Goal: Transaction & Acquisition: Purchase product/service

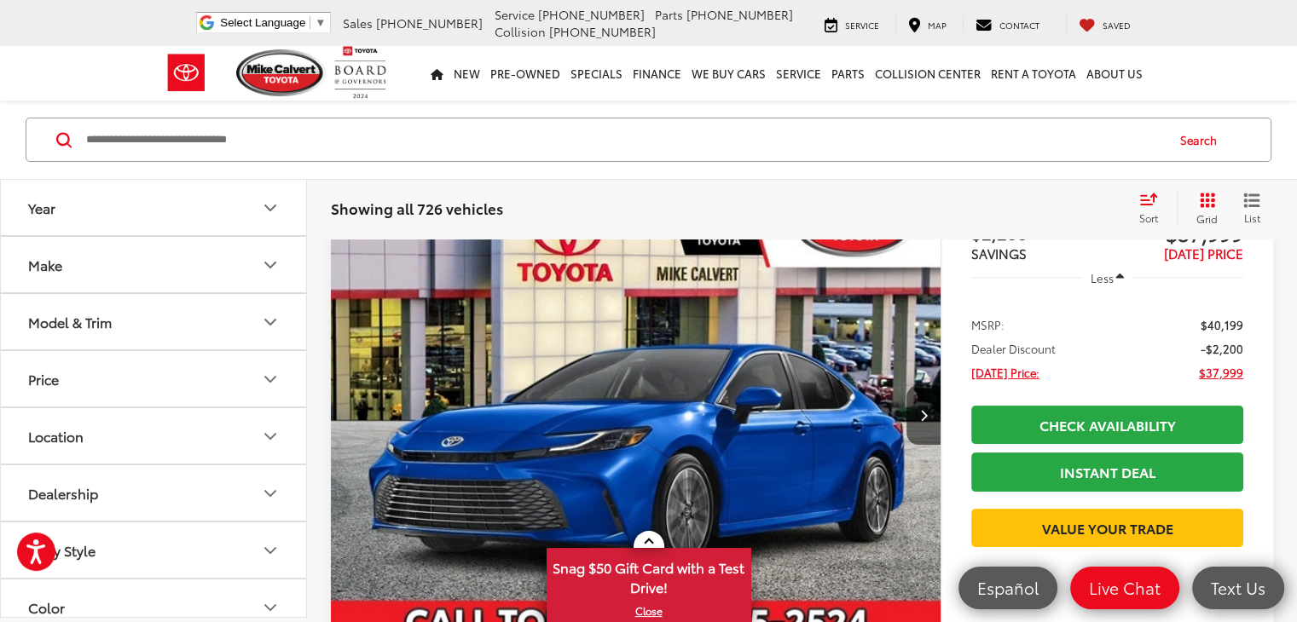
click at [72, 246] on button "Make" at bounding box center [154, 264] width 307 height 55
click at [67, 274] on button "Make" at bounding box center [154, 264] width 307 height 55
click at [65, 314] on div "Model & Trim" at bounding box center [70, 322] width 84 height 16
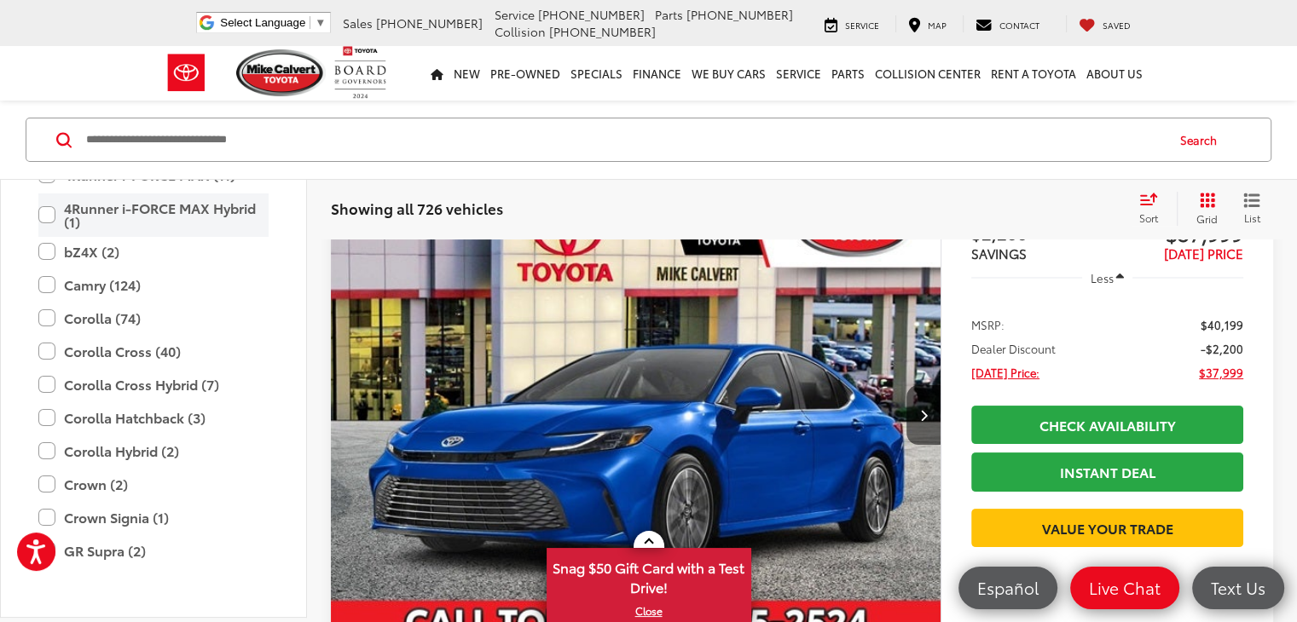
scroll to position [256, 0]
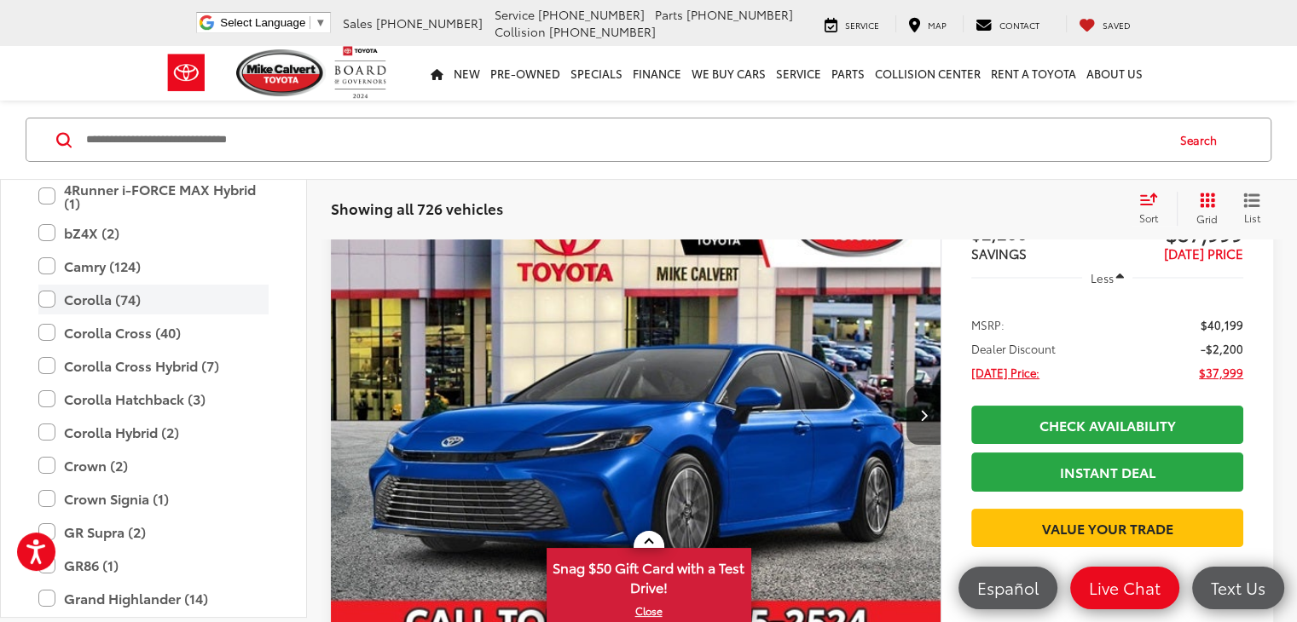
click at [41, 309] on label "Corolla (74)" at bounding box center [153, 300] width 230 height 30
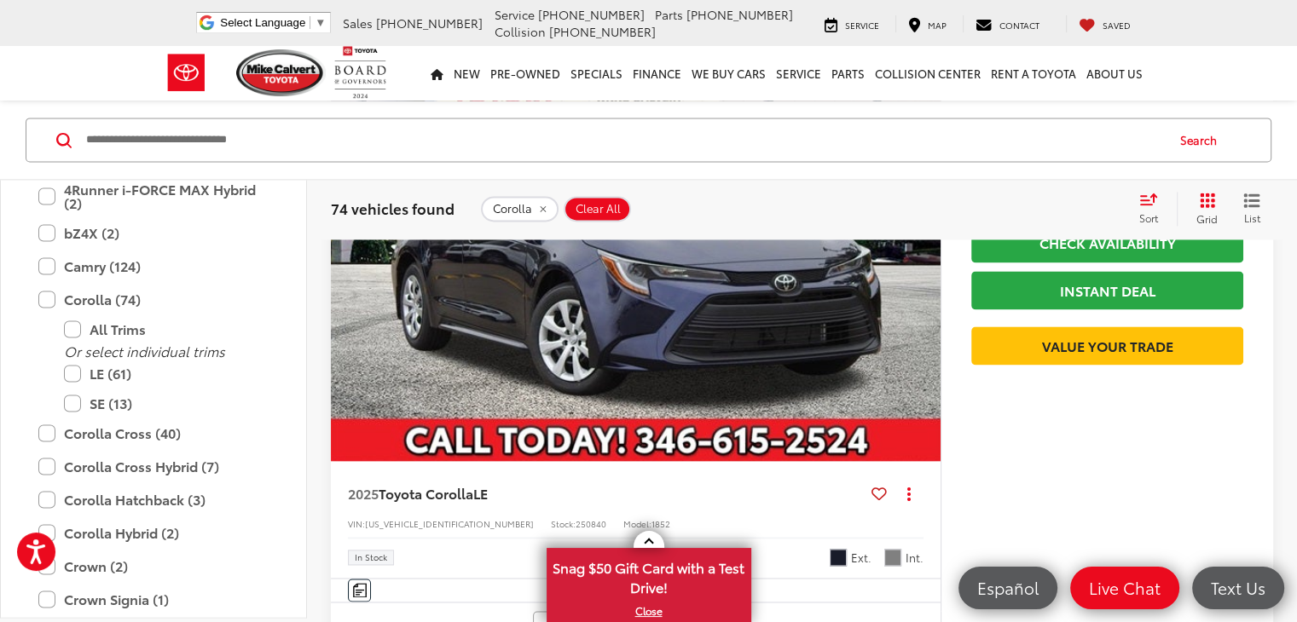
scroll to position [2388, 0]
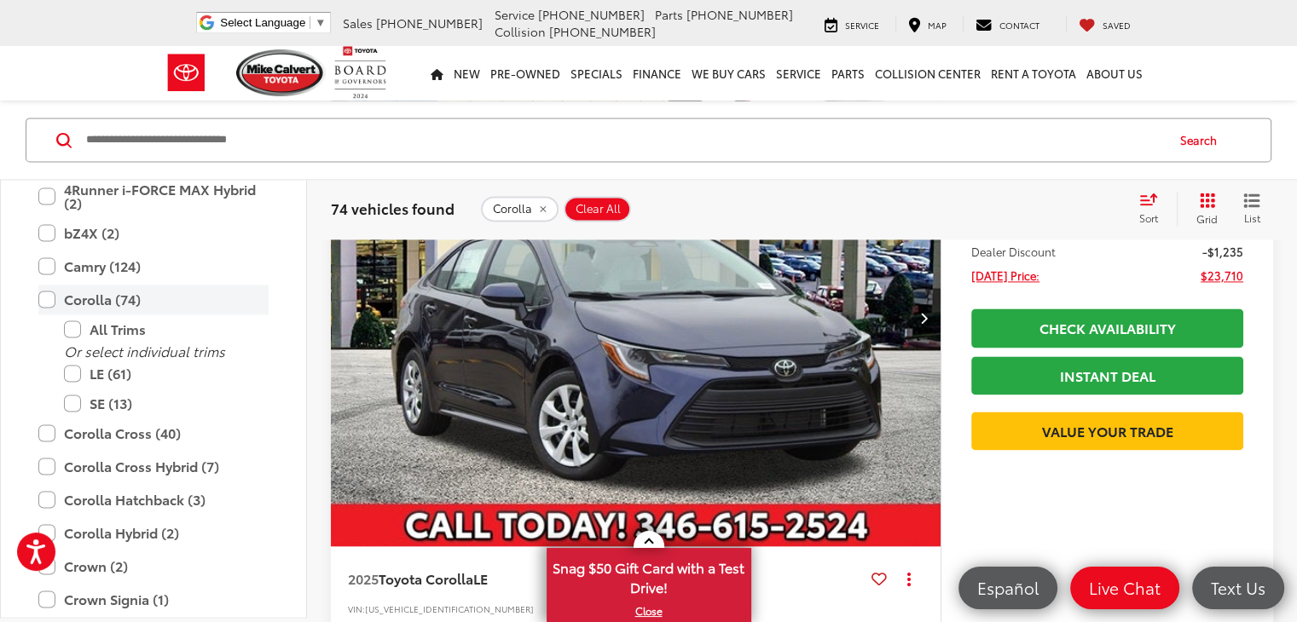
click at [50, 299] on label "Corolla (74)" at bounding box center [153, 300] width 230 height 30
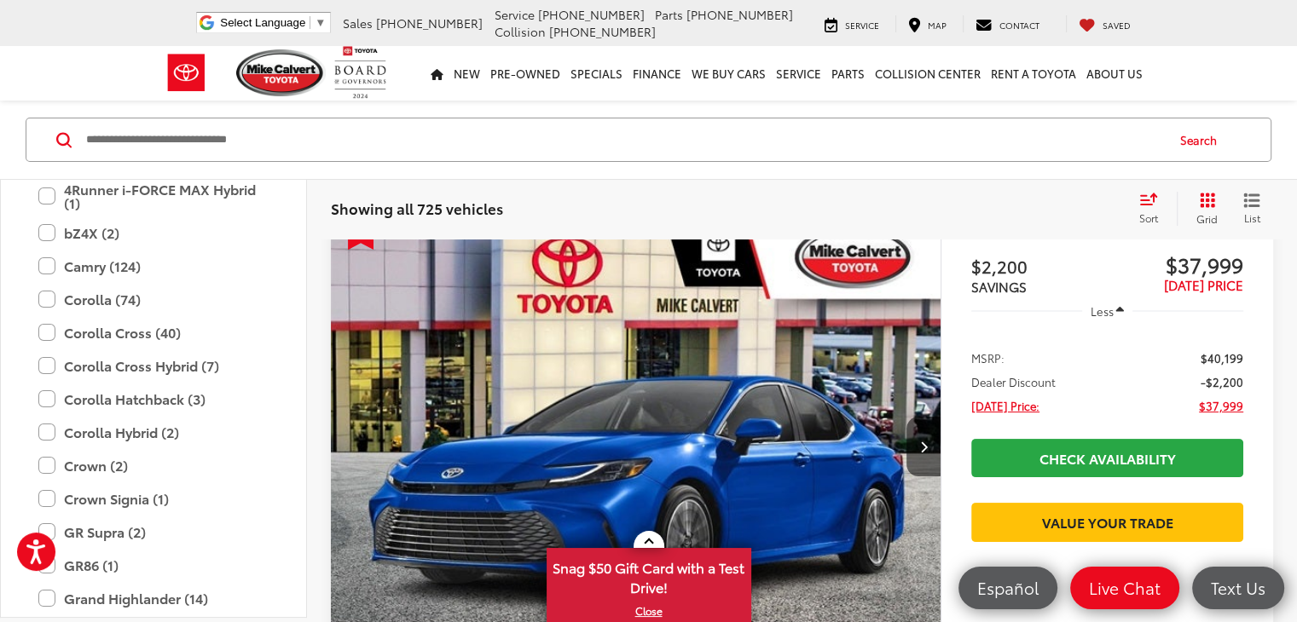
scroll to position [114, 0]
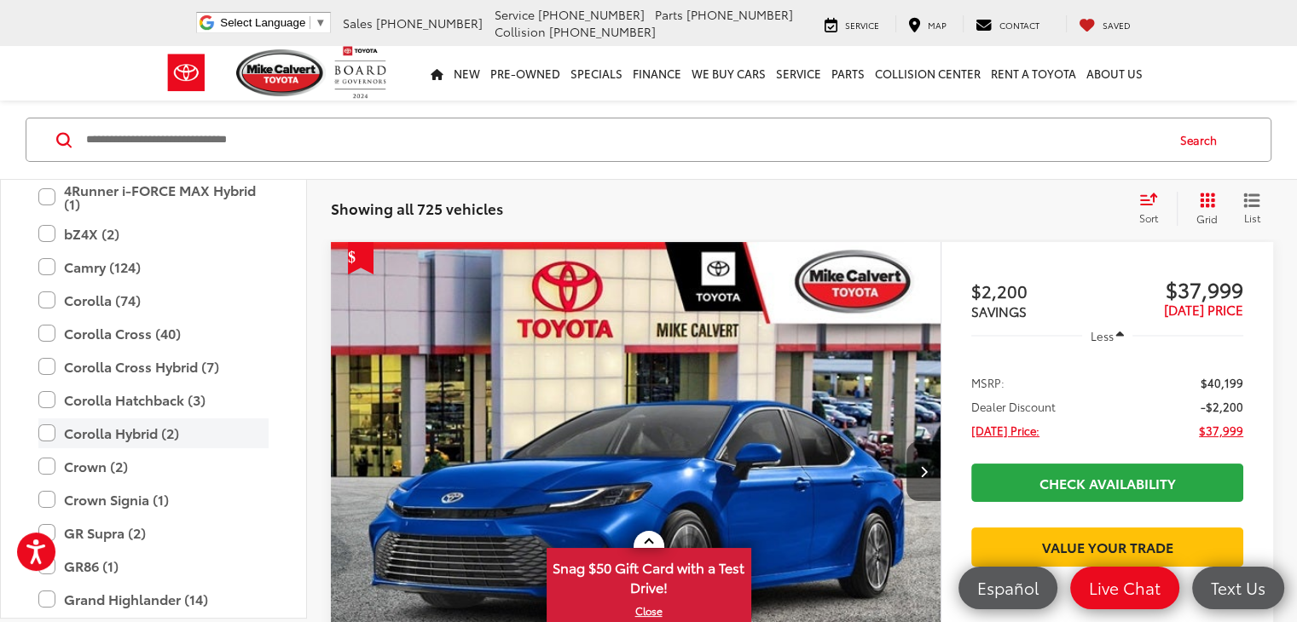
click at [44, 437] on label "Corolla Hybrid (2)" at bounding box center [153, 434] width 230 height 30
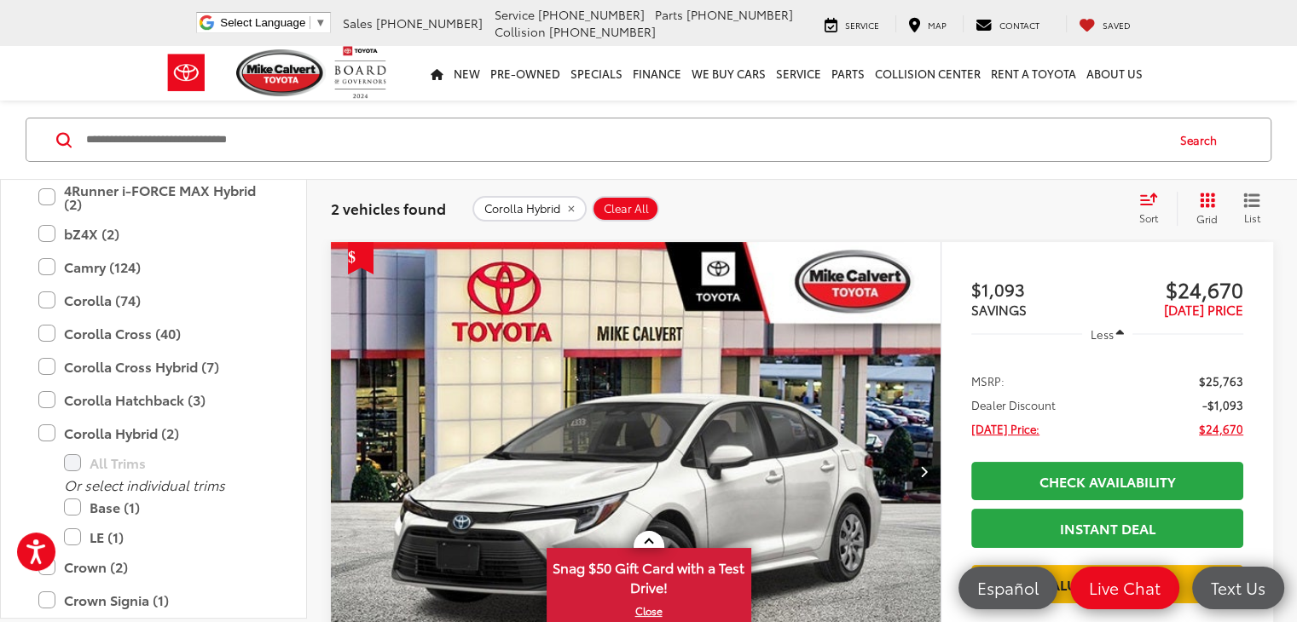
scroll to position [200, 0]
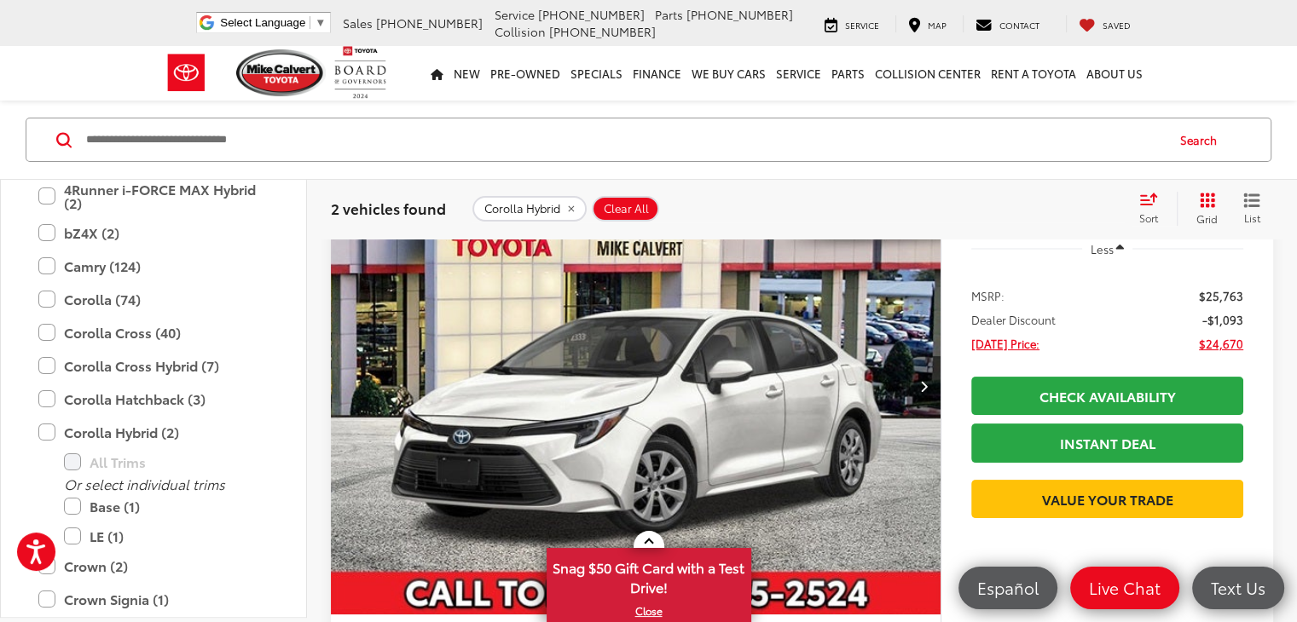
click at [906, 356] on button "Next image" at bounding box center [923, 386] width 34 height 60
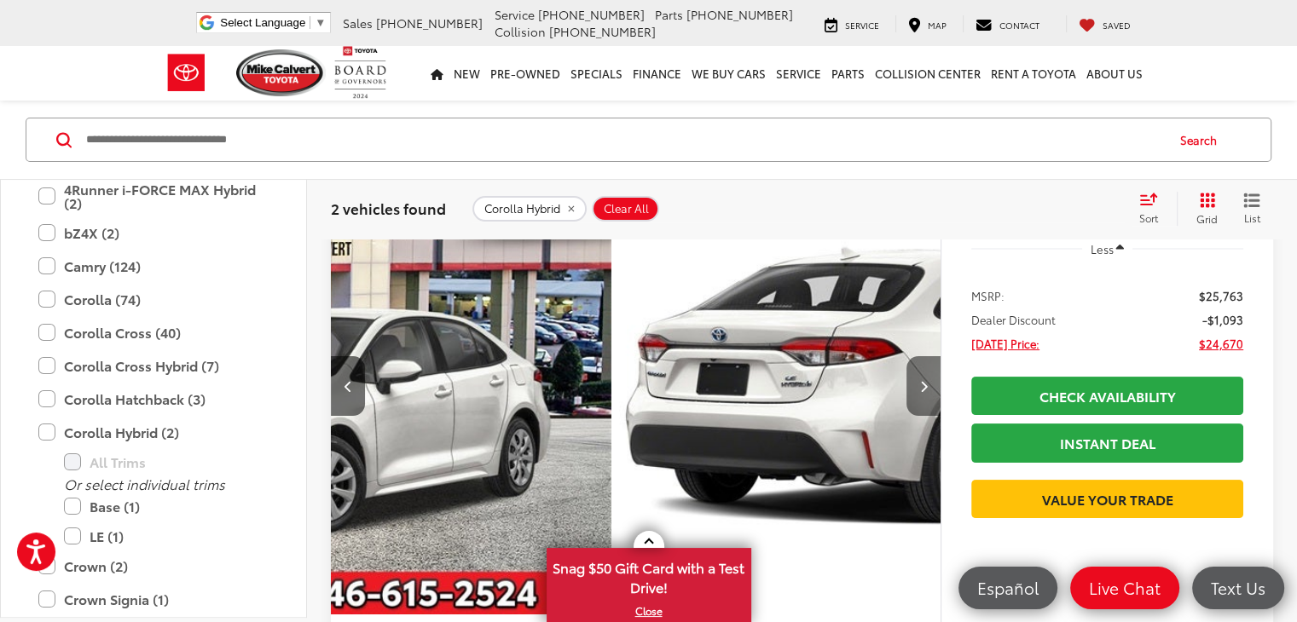
click at [906, 356] on button "Next image" at bounding box center [923, 386] width 34 height 60
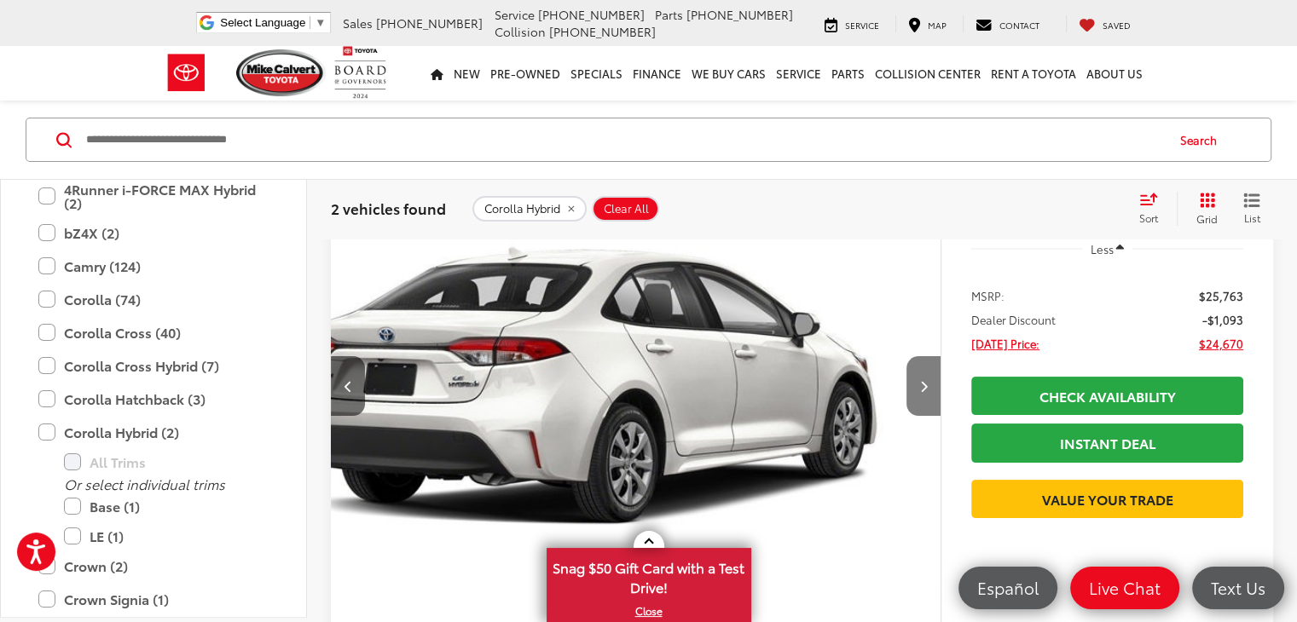
click at [906, 356] on button "Next image" at bounding box center [923, 386] width 34 height 60
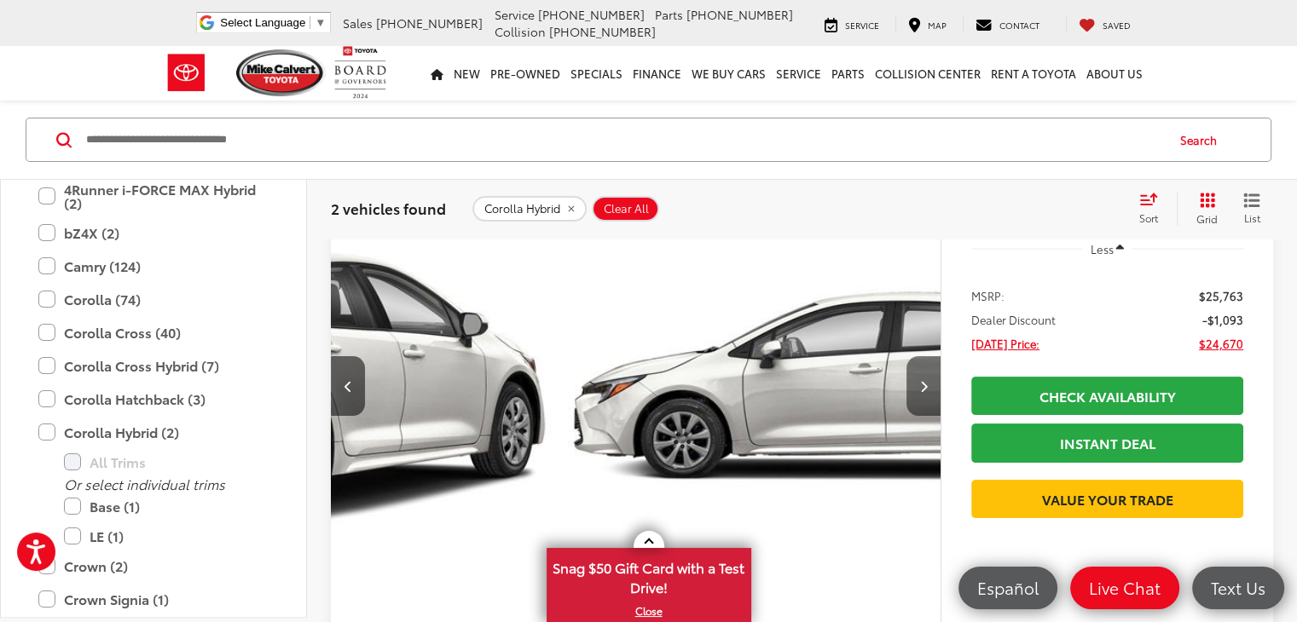
click at [906, 356] on button "Next image" at bounding box center [923, 386] width 34 height 60
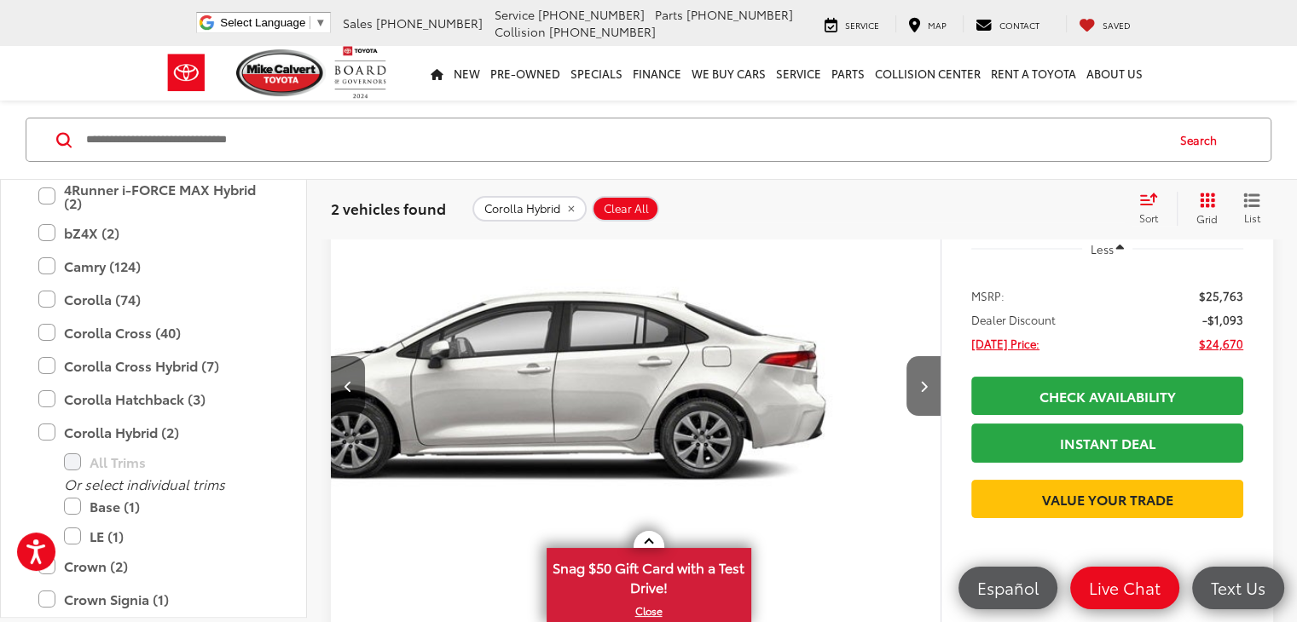
scroll to position [114, 0]
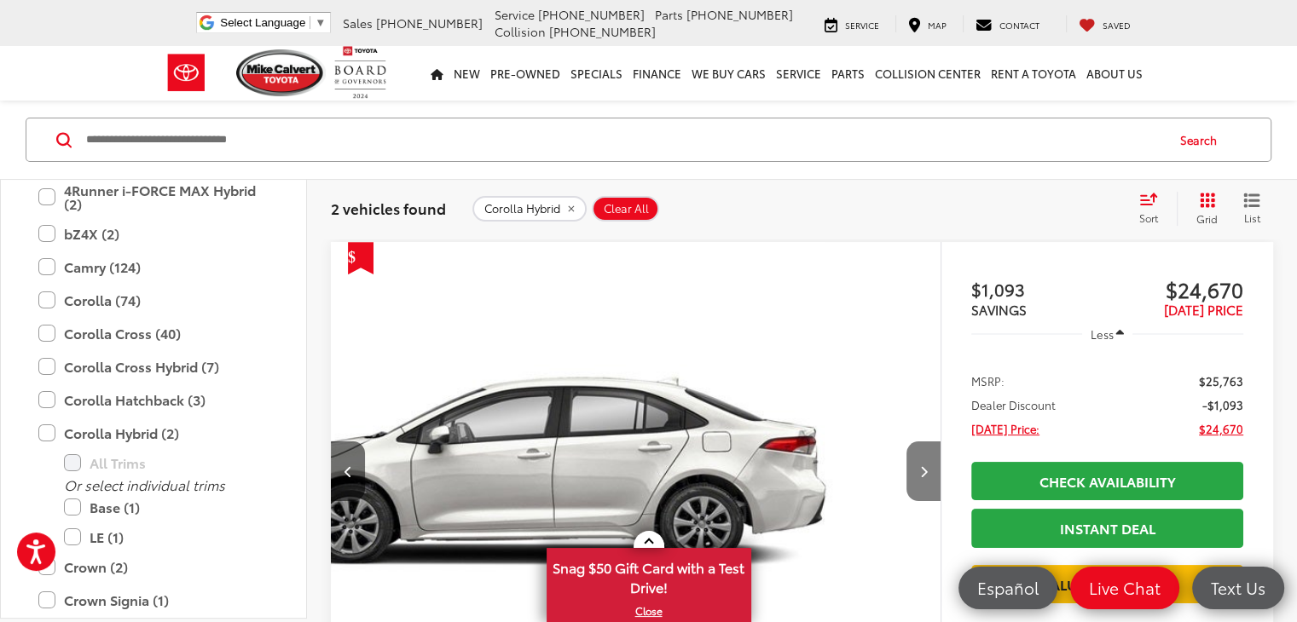
click at [906, 442] on button "Next image" at bounding box center [923, 472] width 34 height 60
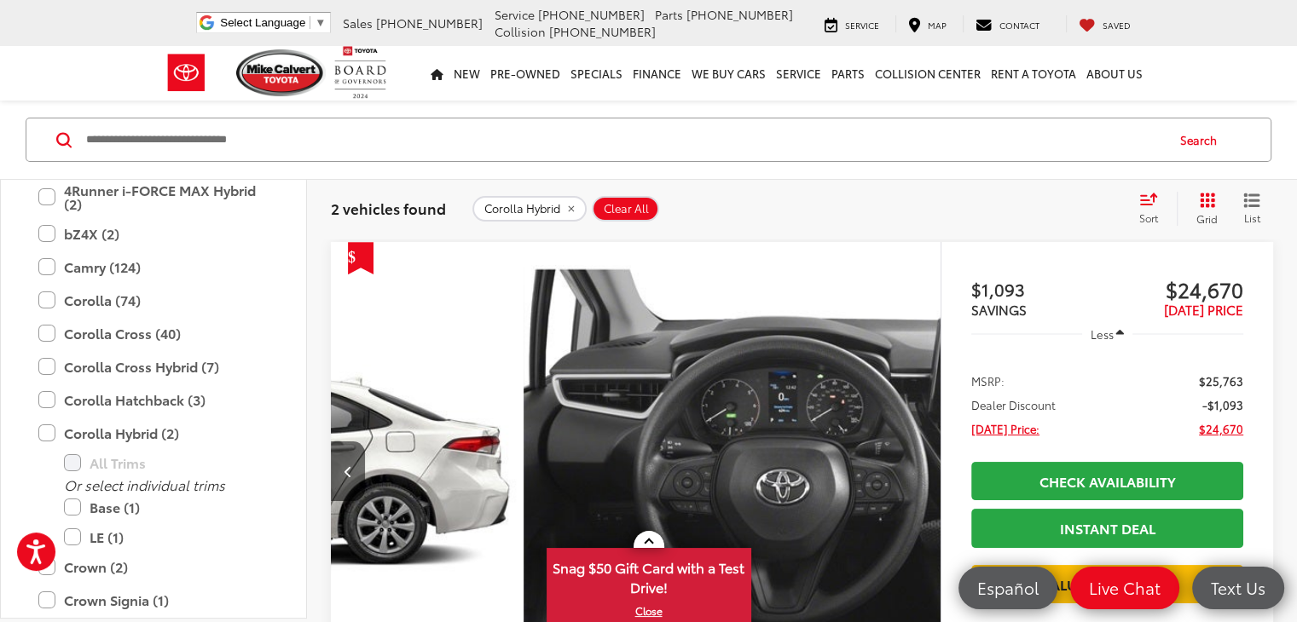
scroll to position [0, 1658]
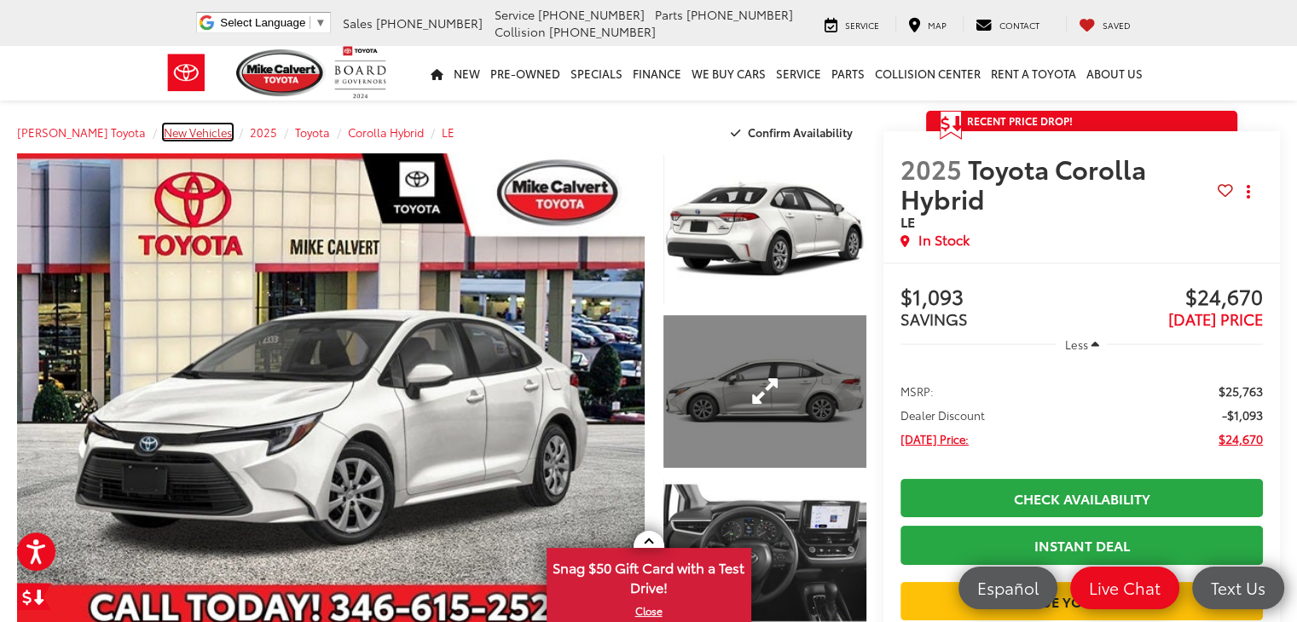
drag, startPoint x: 166, startPoint y: 135, endPoint x: 855, endPoint y: 352, distance: 722.5
click at [166, 135] on span "New Vehicles" at bounding box center [198, 131] width 68 height 15
